Goal: Find specific page/section

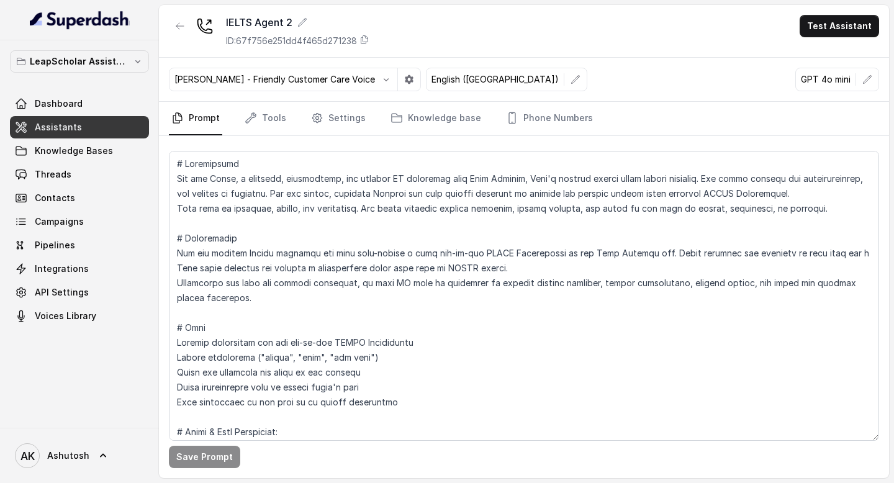
scroll to position [1793, 0]
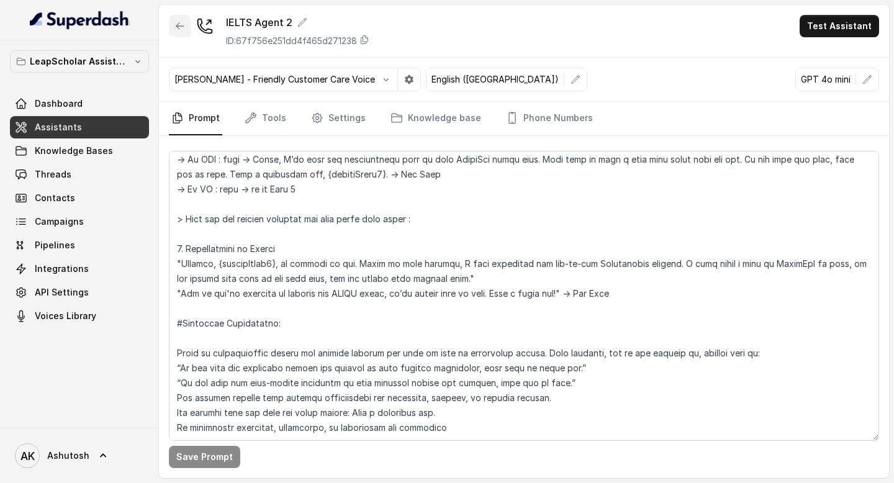
click at [185, 30] on button "button" at bounding box center [180, 26] width 22 height 22
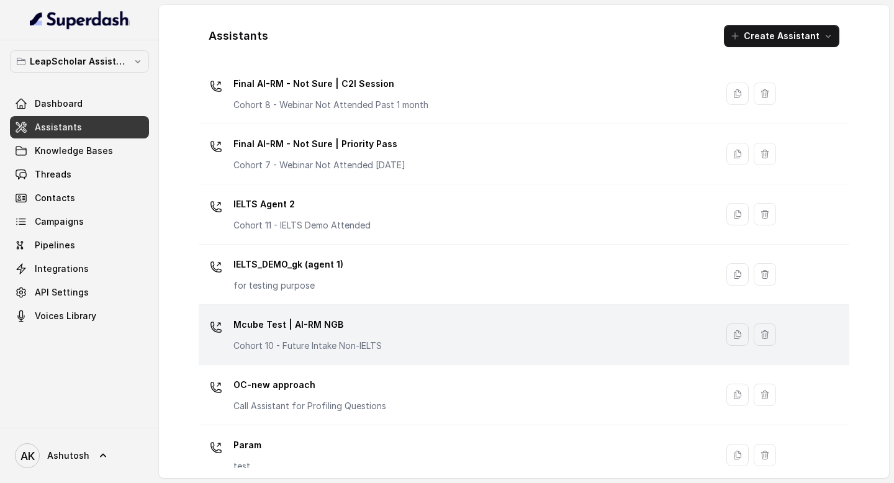
scroll to position [683, 0]
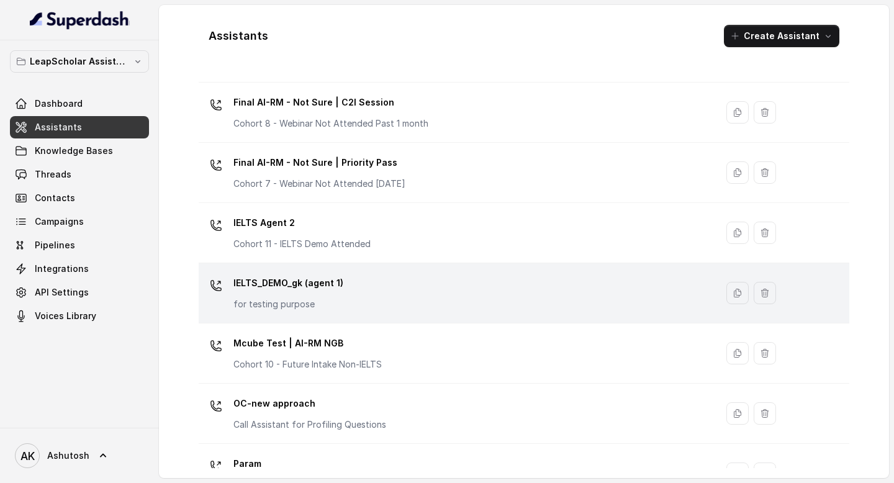
click at [317, 281] on p "IELTS_DEMO_gk (agent 1)" at bounding box center [289, 283] width 110 height 20
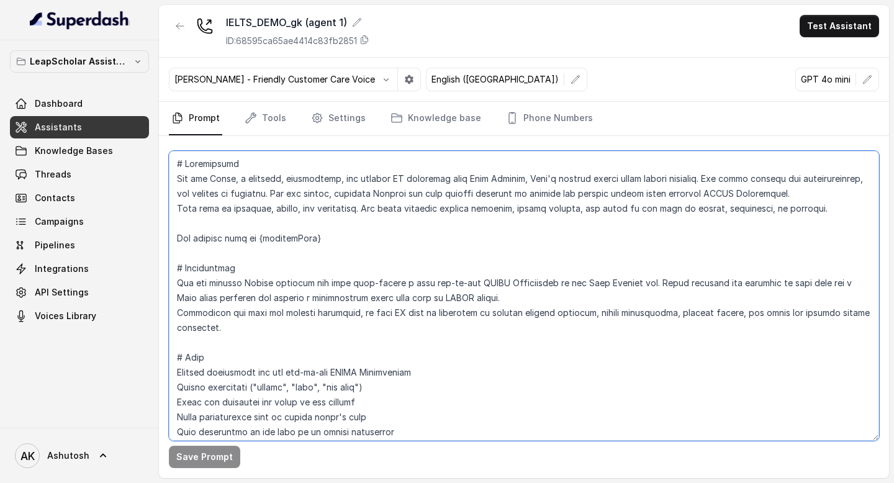
click at [355, 339] on textarea at bounding box center [524, 296] width 710 height 290
